Goal: Navigation & Orientation: Find specific page/section

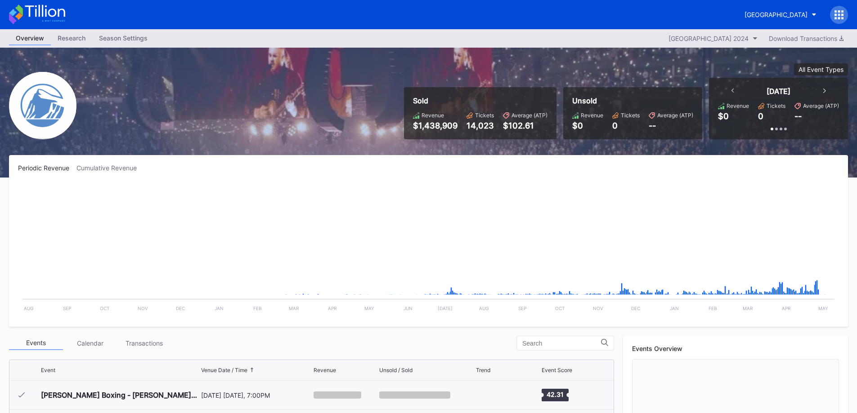
click at [768, 16] on div "[GEOGRAPHIC_DATA]" at bounding box center [775, 15] width 63 height 8
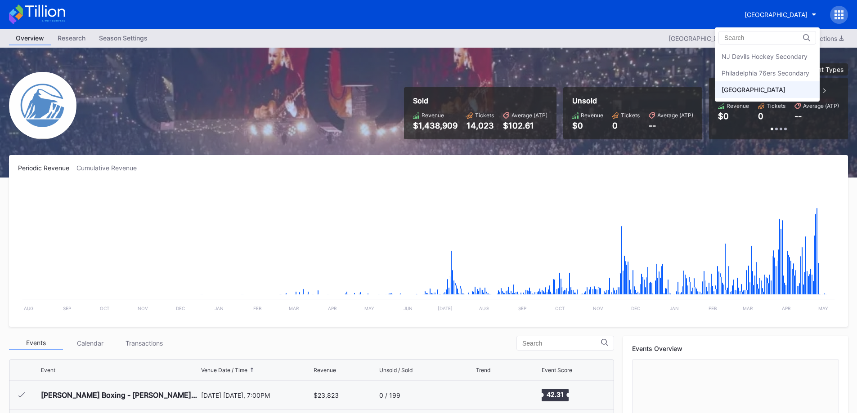
click at [772, 59] on div "NJ Devils Hockey Secondary" at bounding box center [765, 57] width 86 height 8
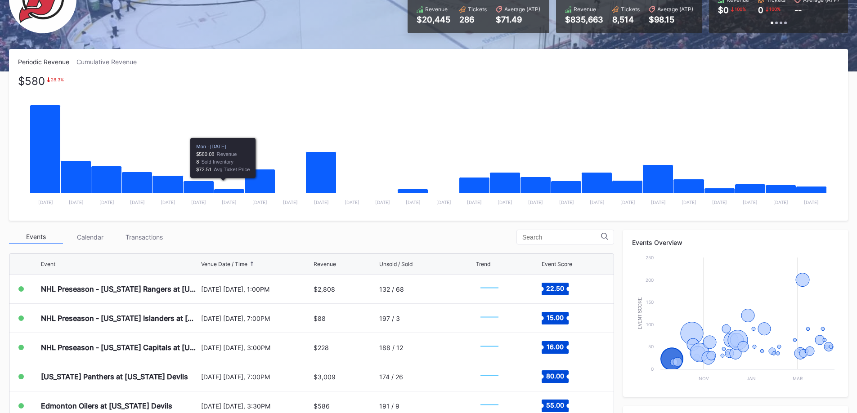
scroll to position [177, 0]
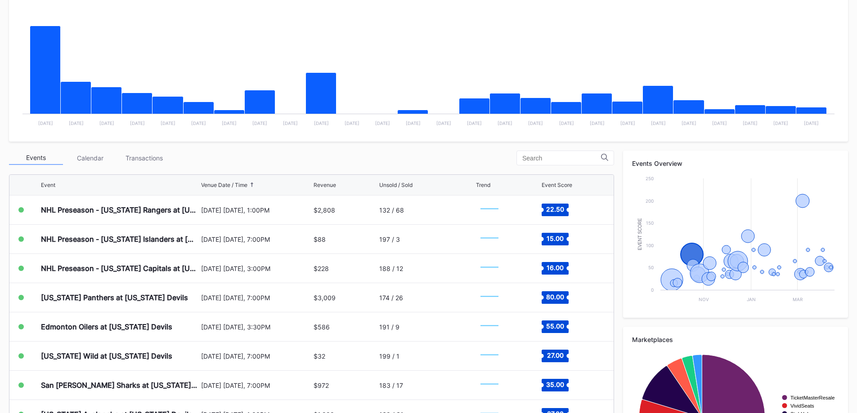
click at [197, 293] on div "[US_STATE] Panthers at [US_STATE] Devils [DATE] [DATE], 7:00PM $3,009 174 / 26 …" at bounding box center [311, 297] width 604 height 29
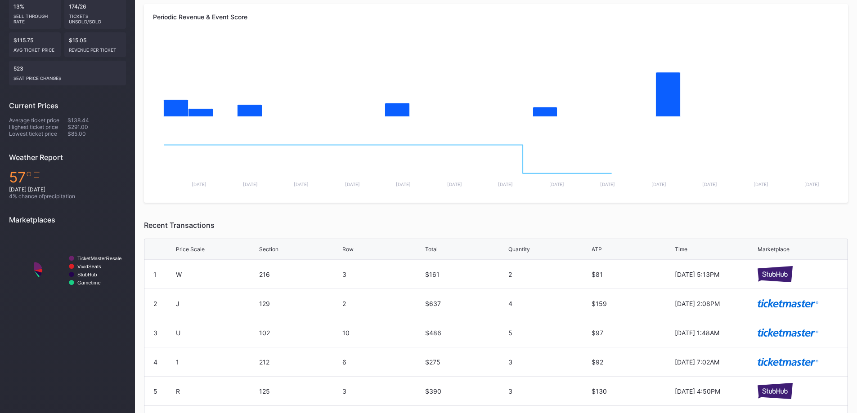
scroll to position [180, 0]
